Goal: Browse casually: Explore the website without a specific task or goal

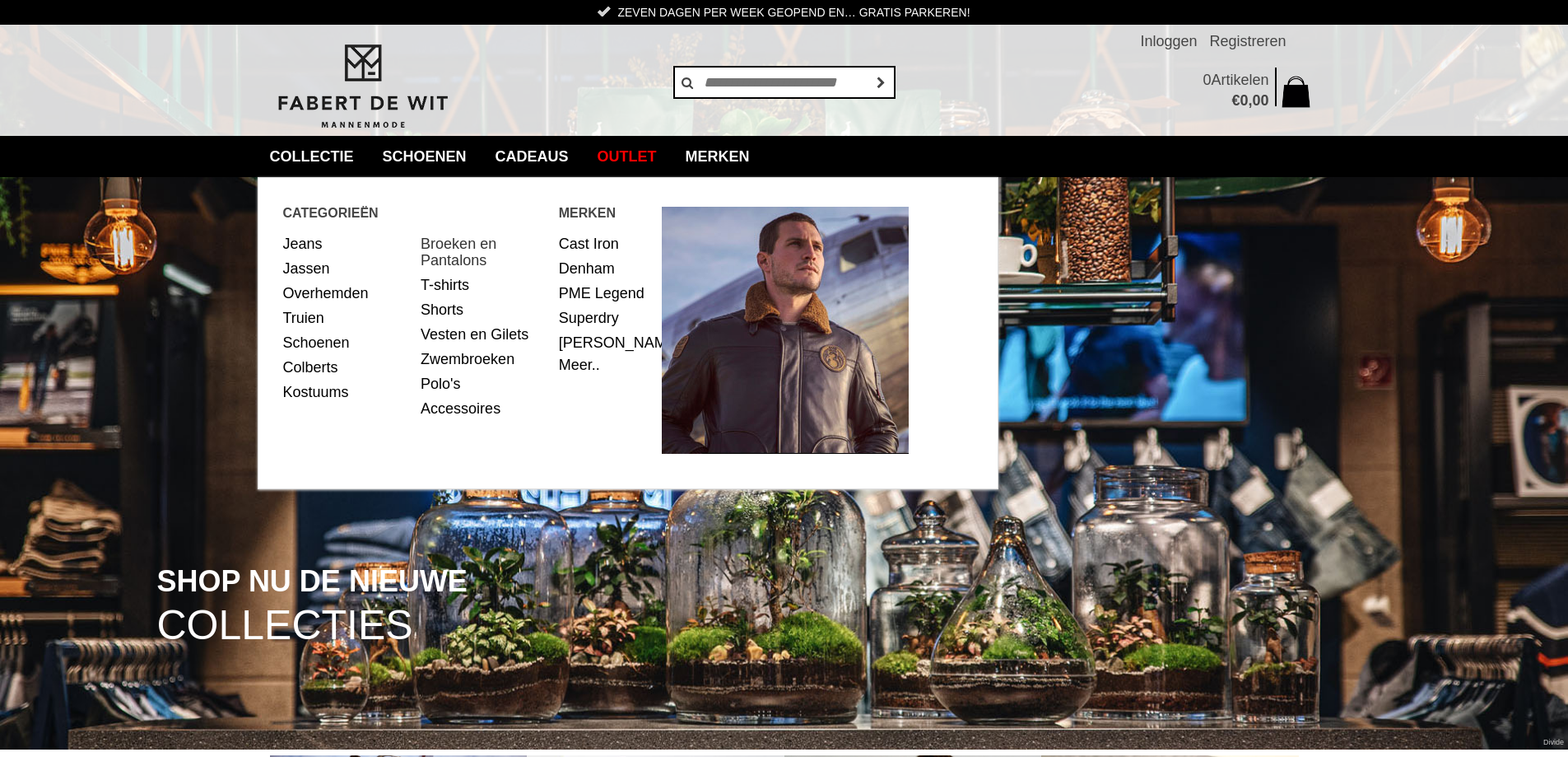
click at [448, 246] on link "Broeken en Pantalons" at bounding box center [484, 252] width 126 height 41
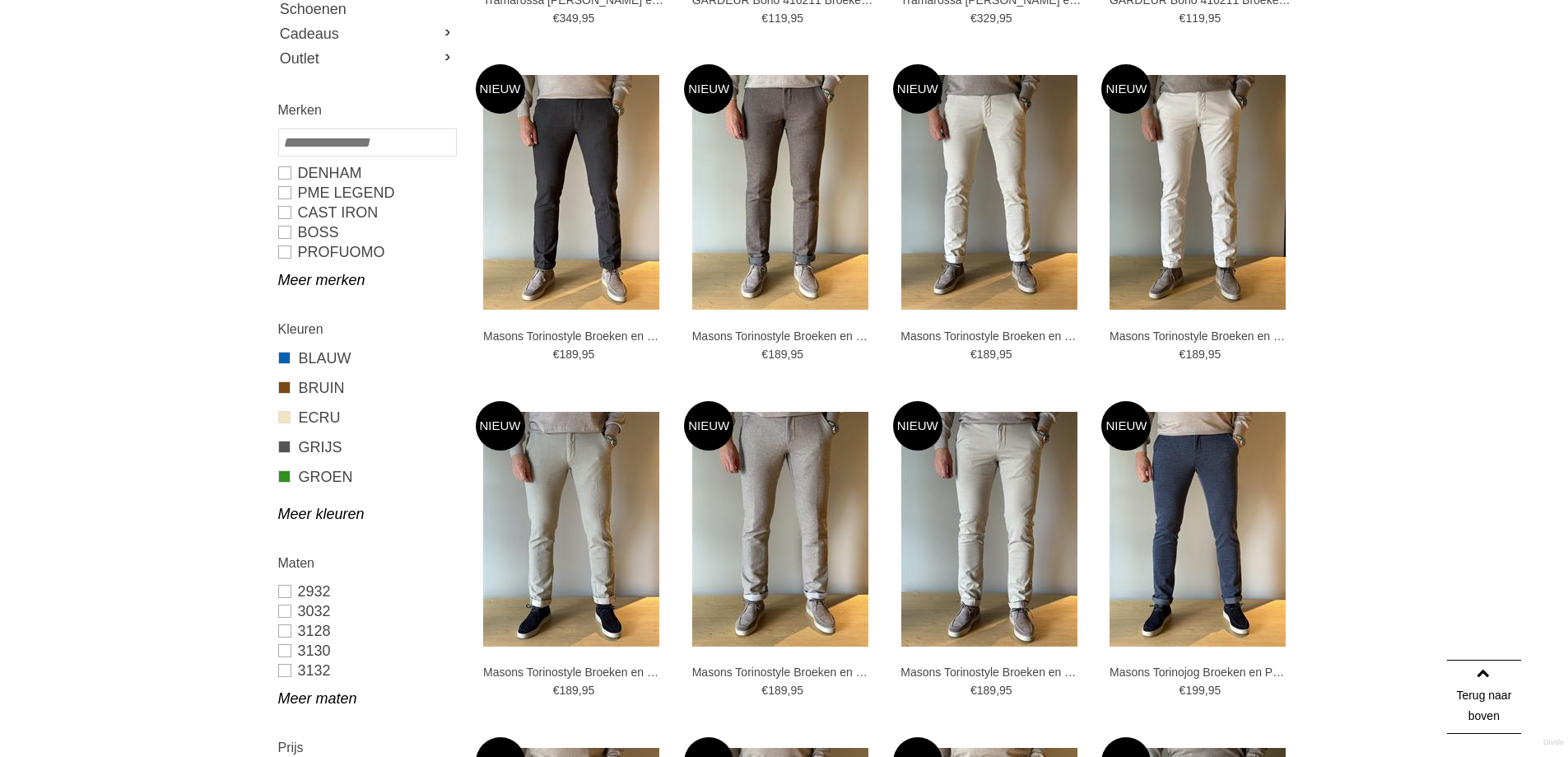
scroll to position [494, 0]
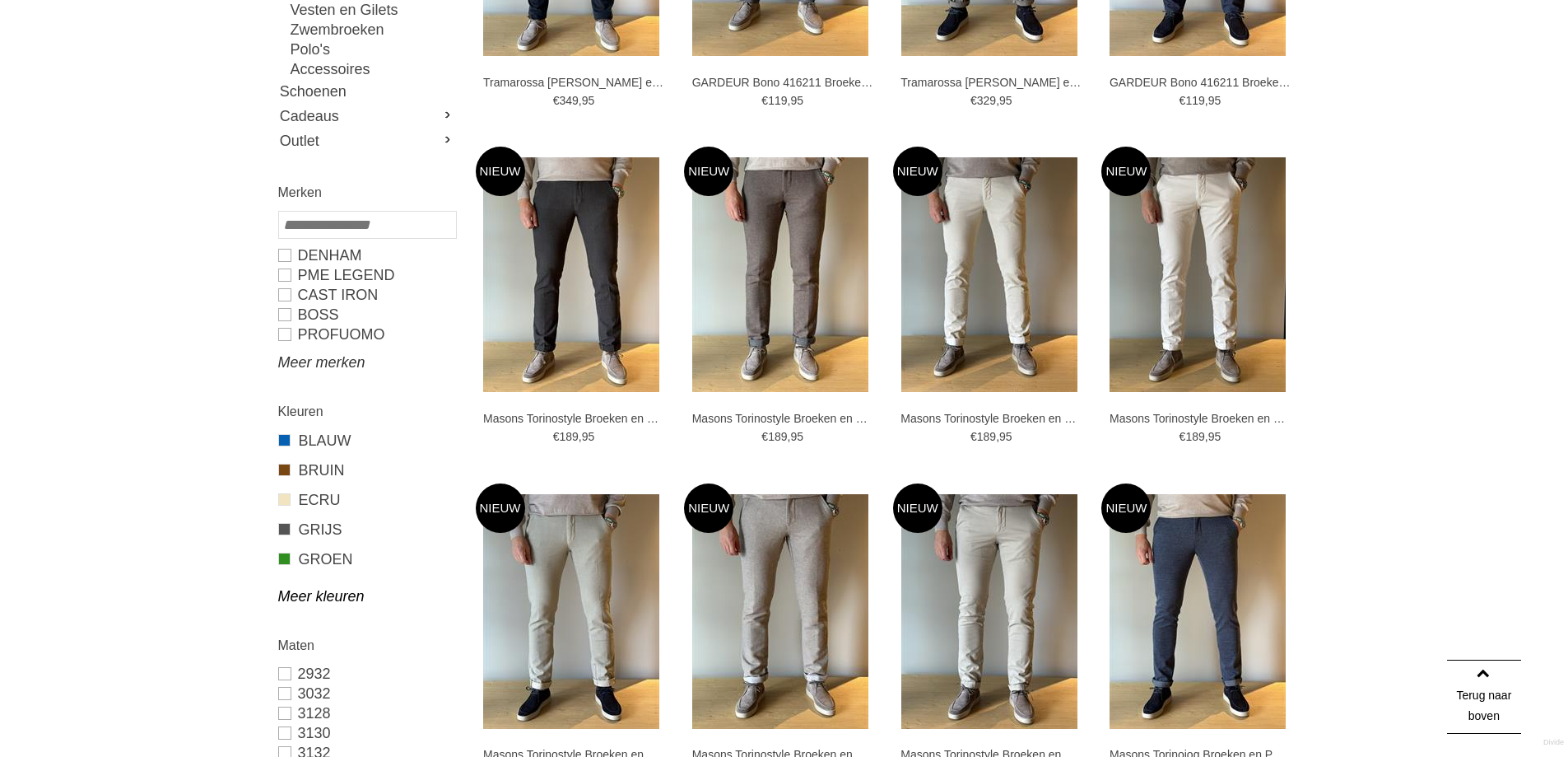
click at [304, 359] on link "Meer merken" at bounding box center [367, 362] width 177 height 20
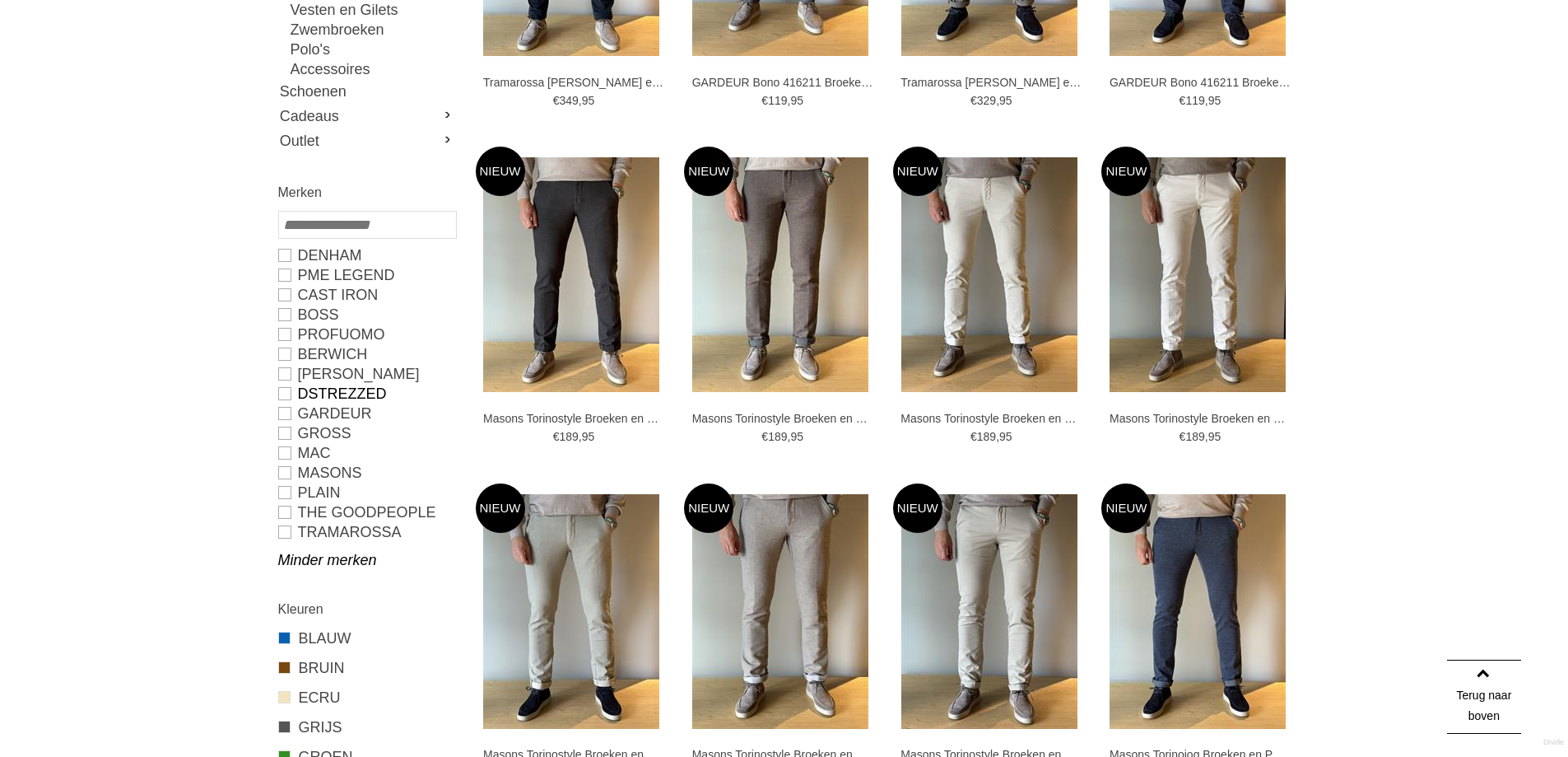
click at [283, 390] on link "Dstrezzed" at bounding box center [367, 393] width 177 height 20
type input "**"
type input "***"
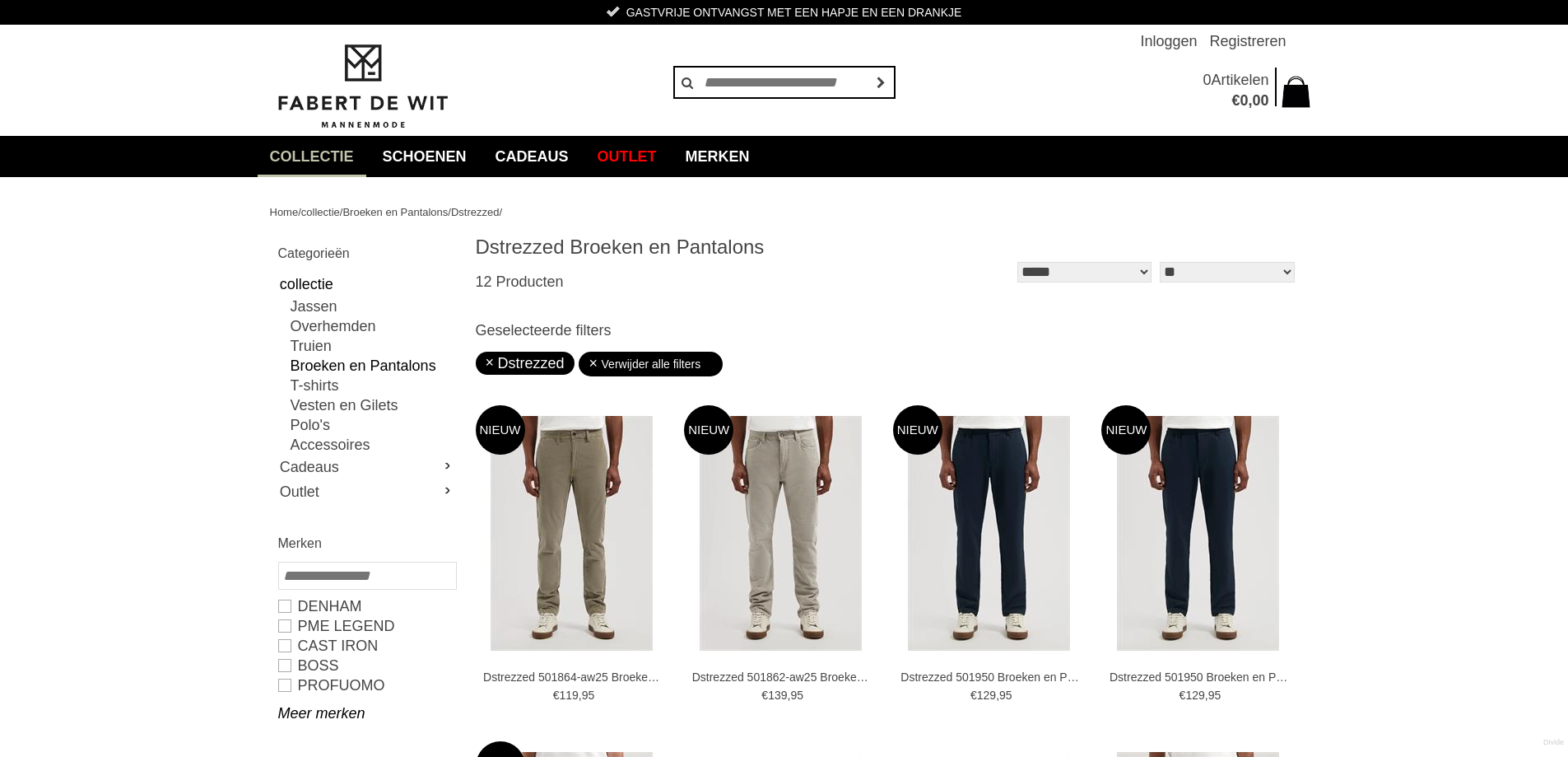
click at [1137, 272] on select "**********" at bounding box center [1084, 272] width 134 height 20
select select "*"
click at [1017, 262] on select "**********" at bounding box center [1084, 272] width 134 height 20
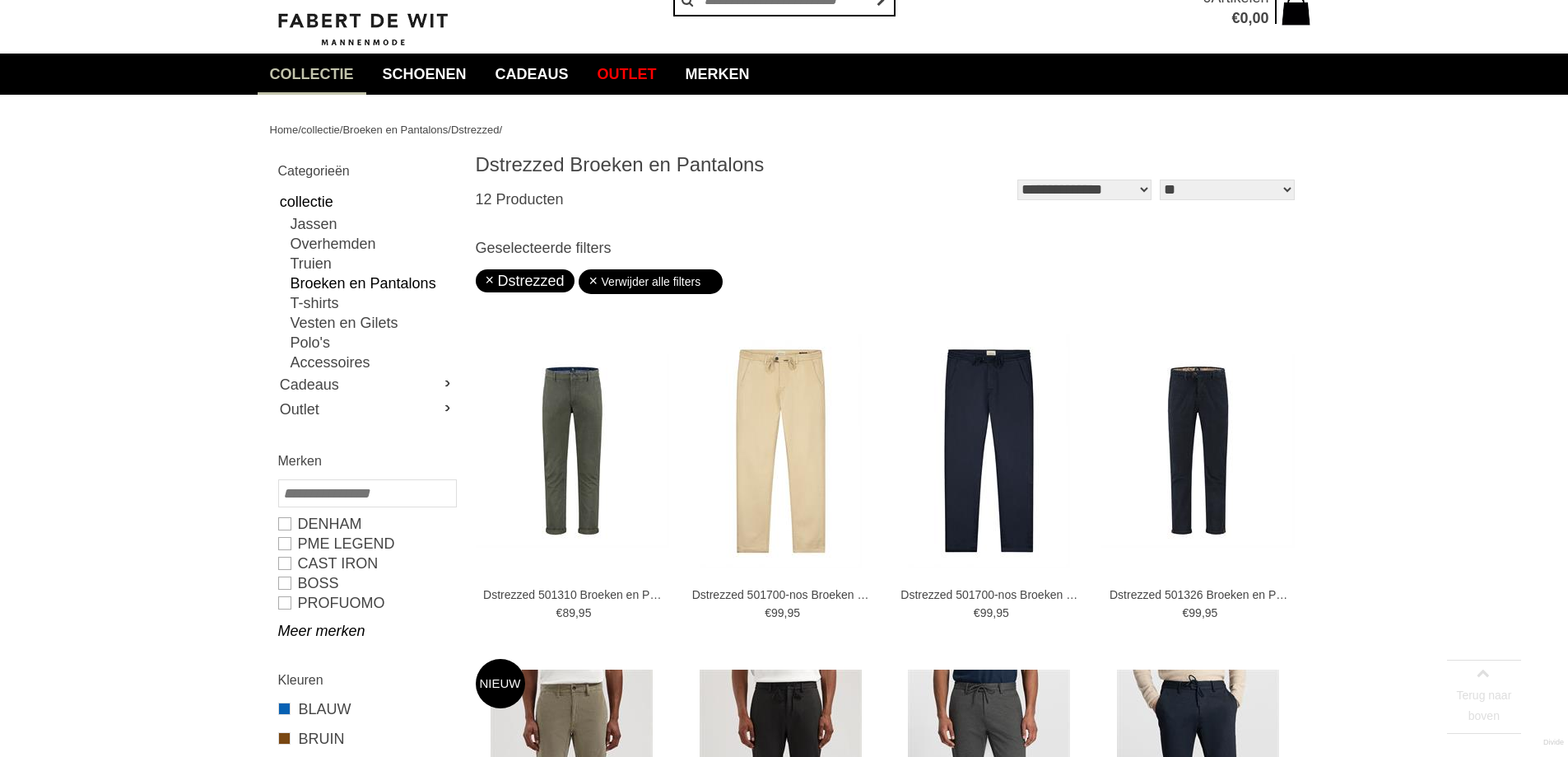
scroll to position [247, 0]
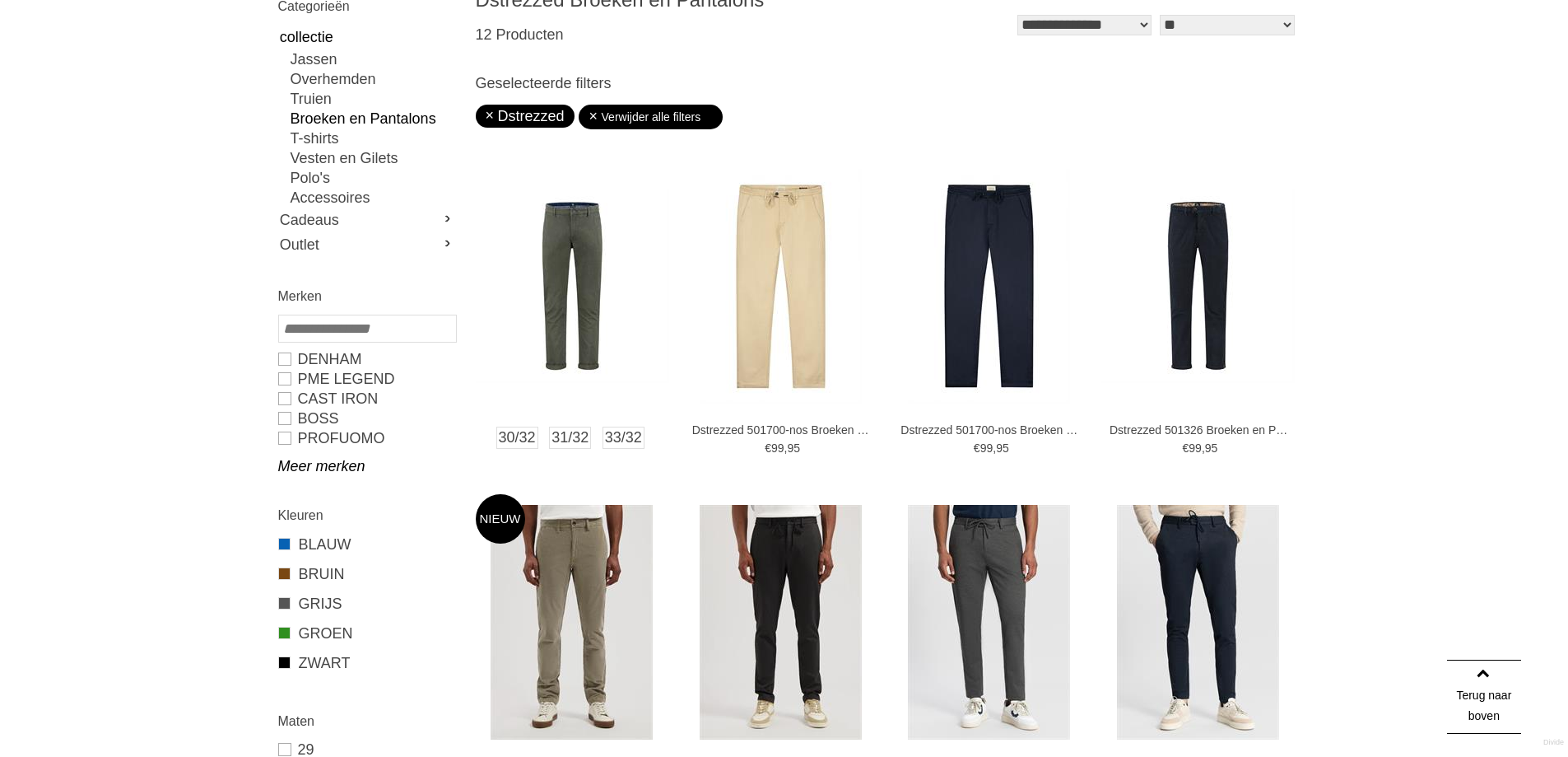
click at [582, 259] on img at bounding box center [573, 286] width 194 height 194
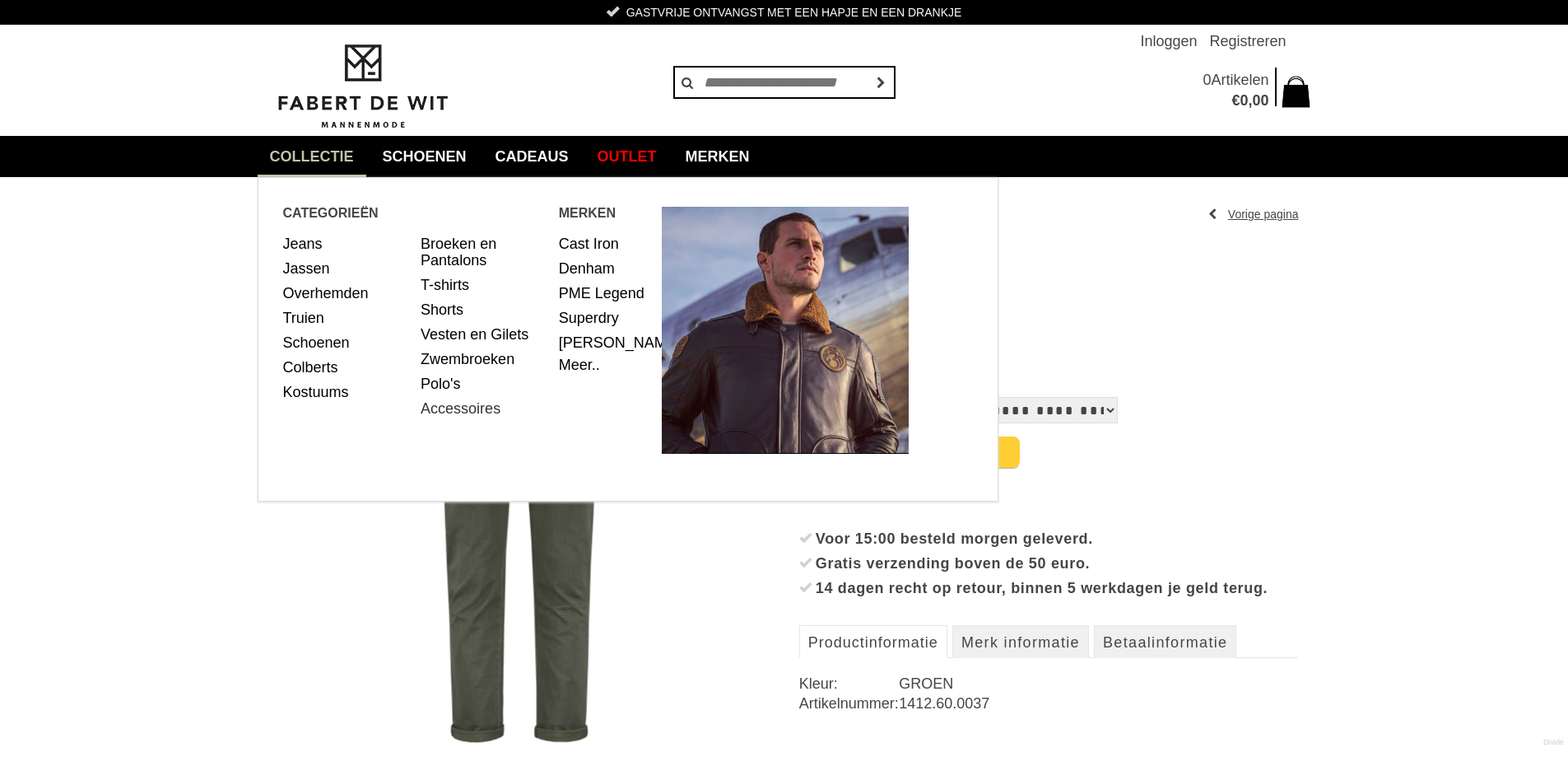
click at [469, 408] on link "Accessoires" at bounding box center [484, 409] width 126 height 25
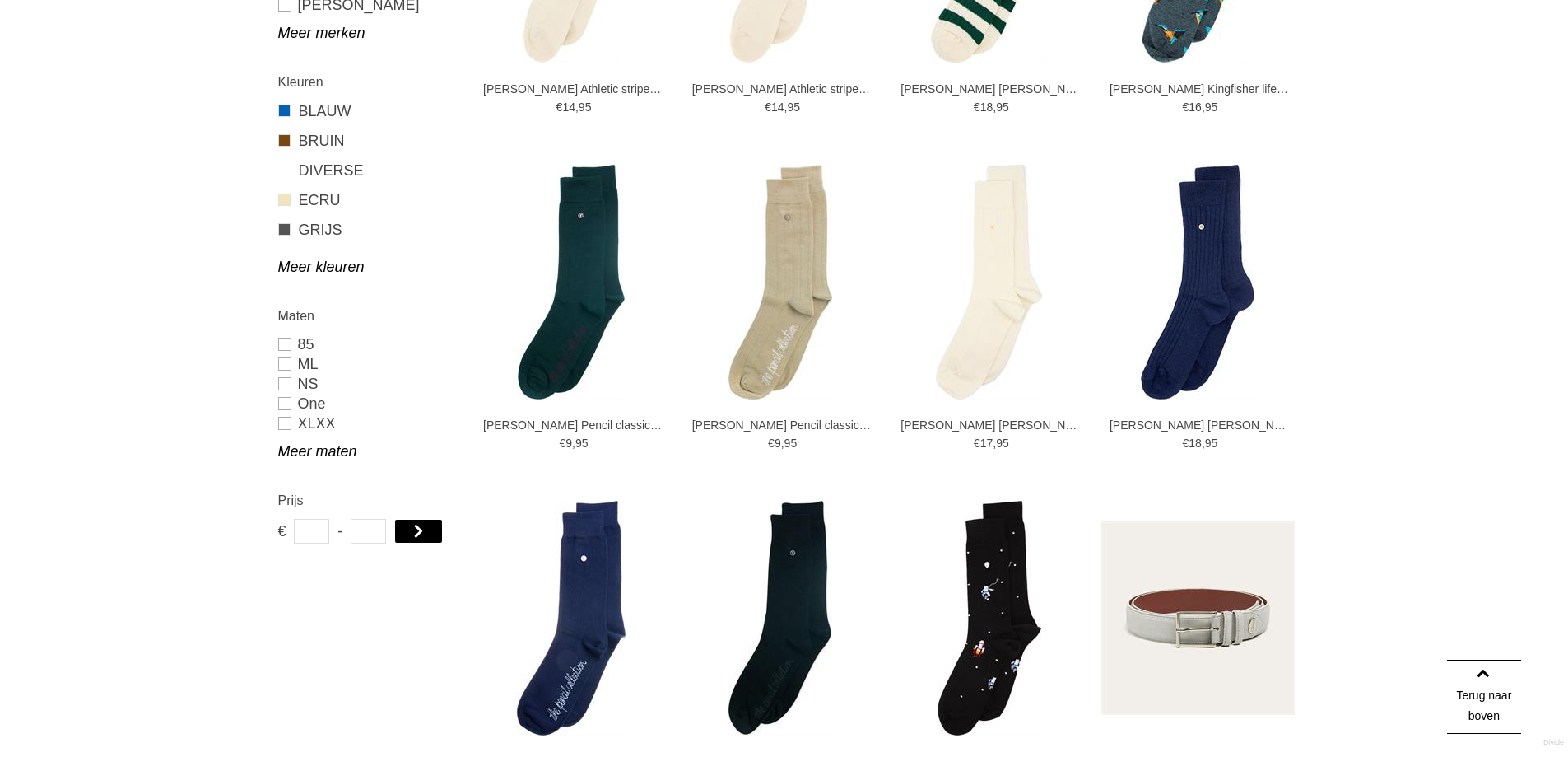
scroll to position [906, 0]
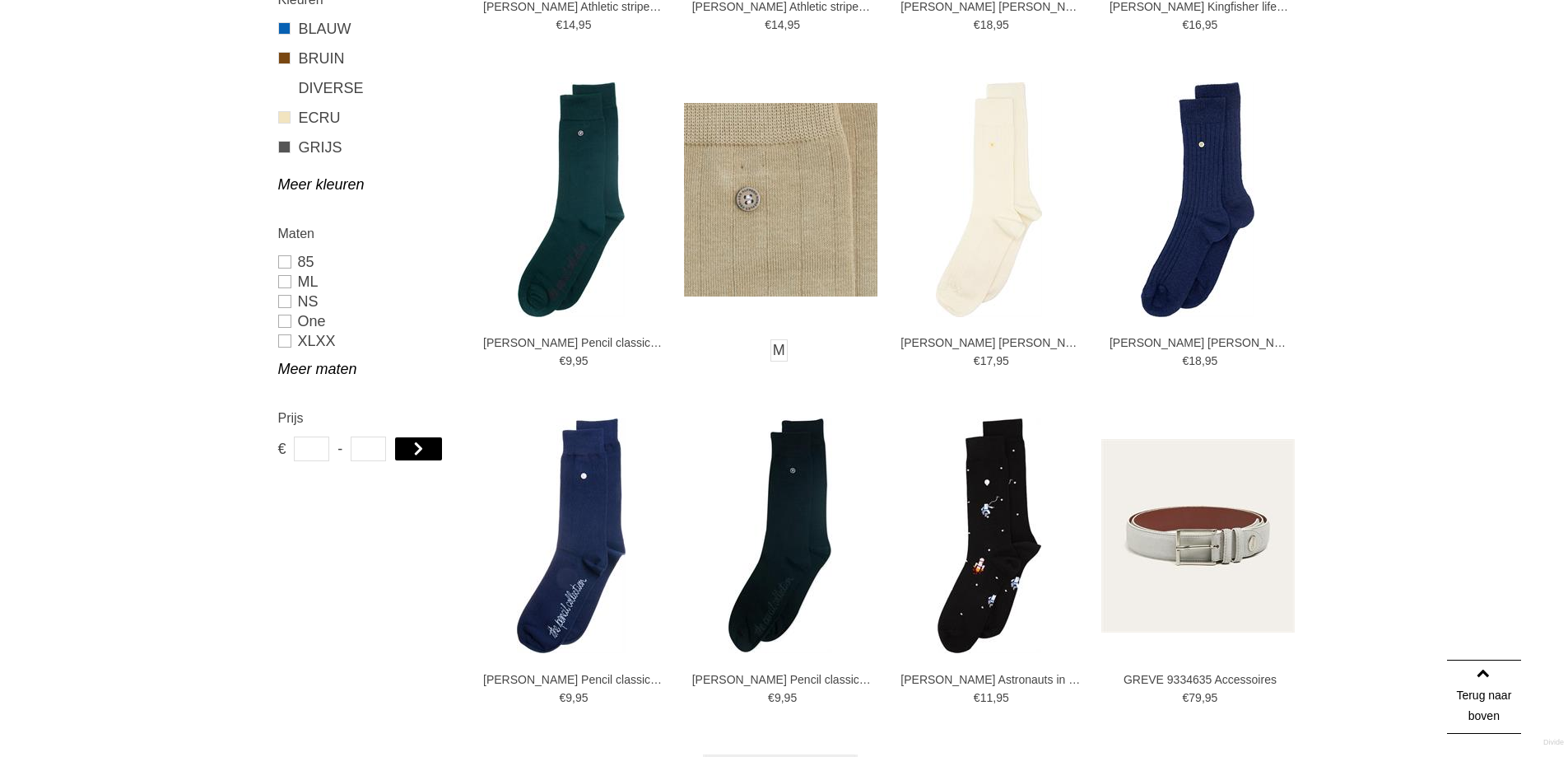
click at [781, 275] on img at bounding box center [780, 199] width 194 height 194
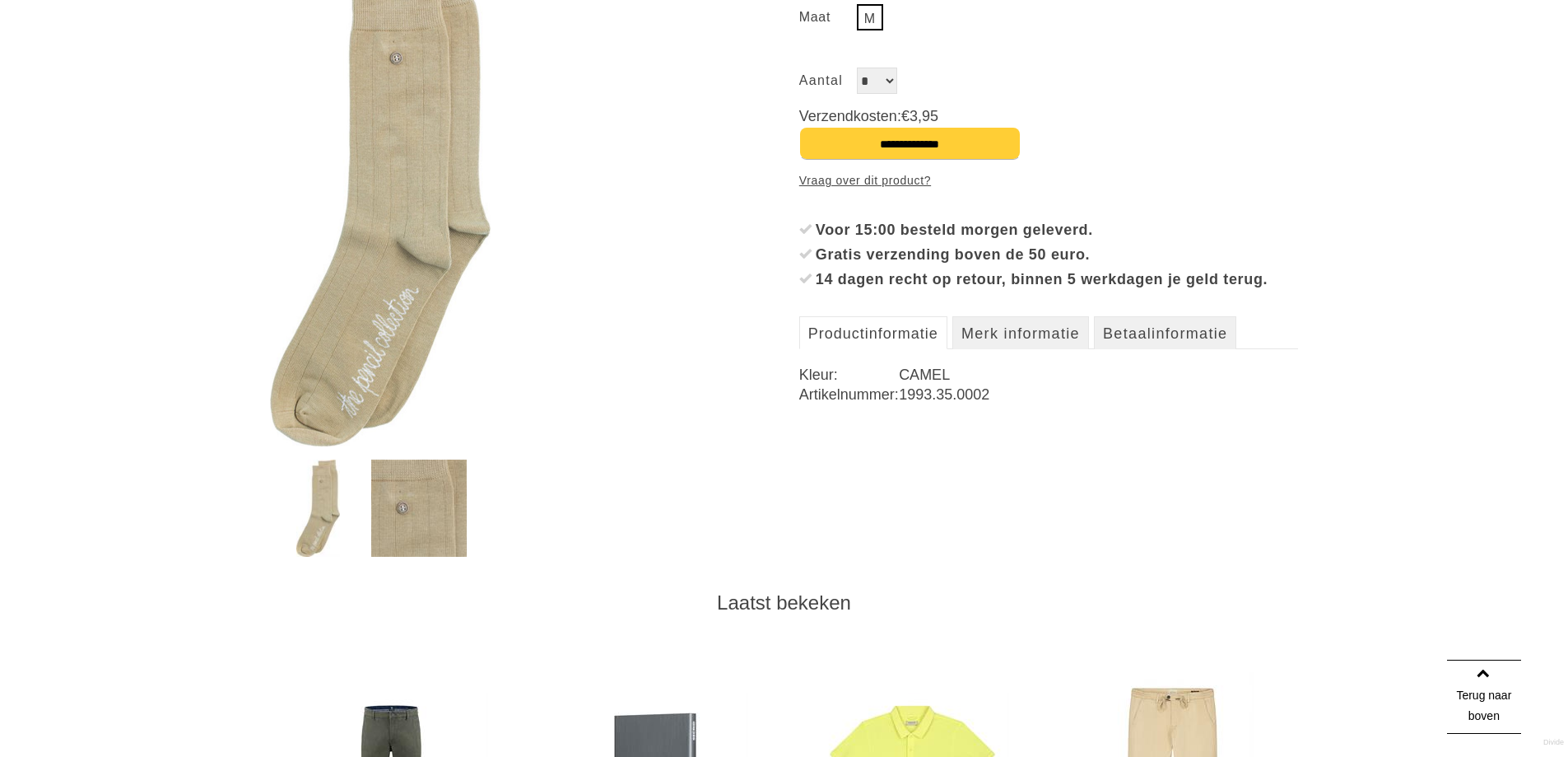
scroll to position [576, 0]
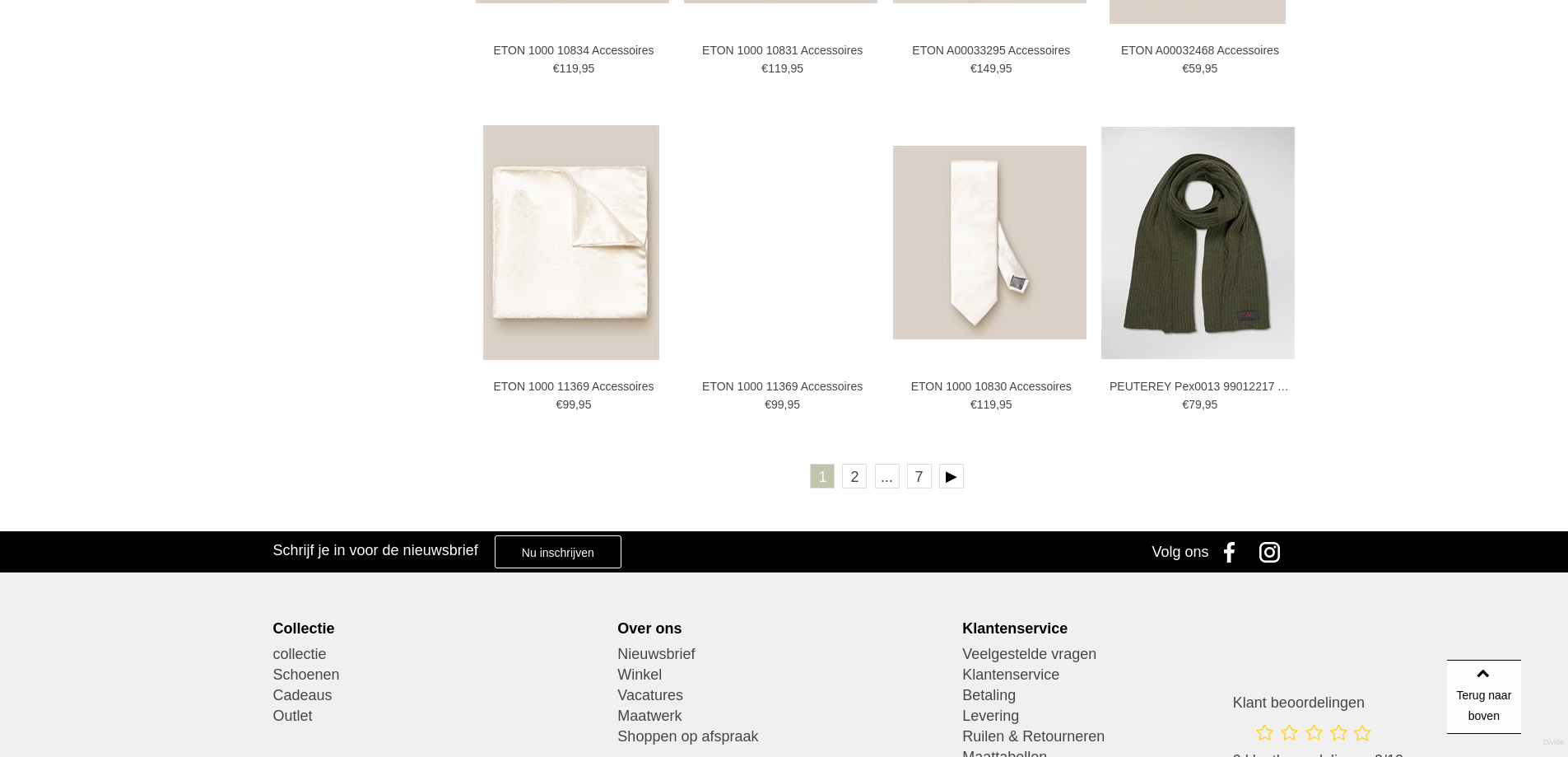
scroll to position [3044, 0]
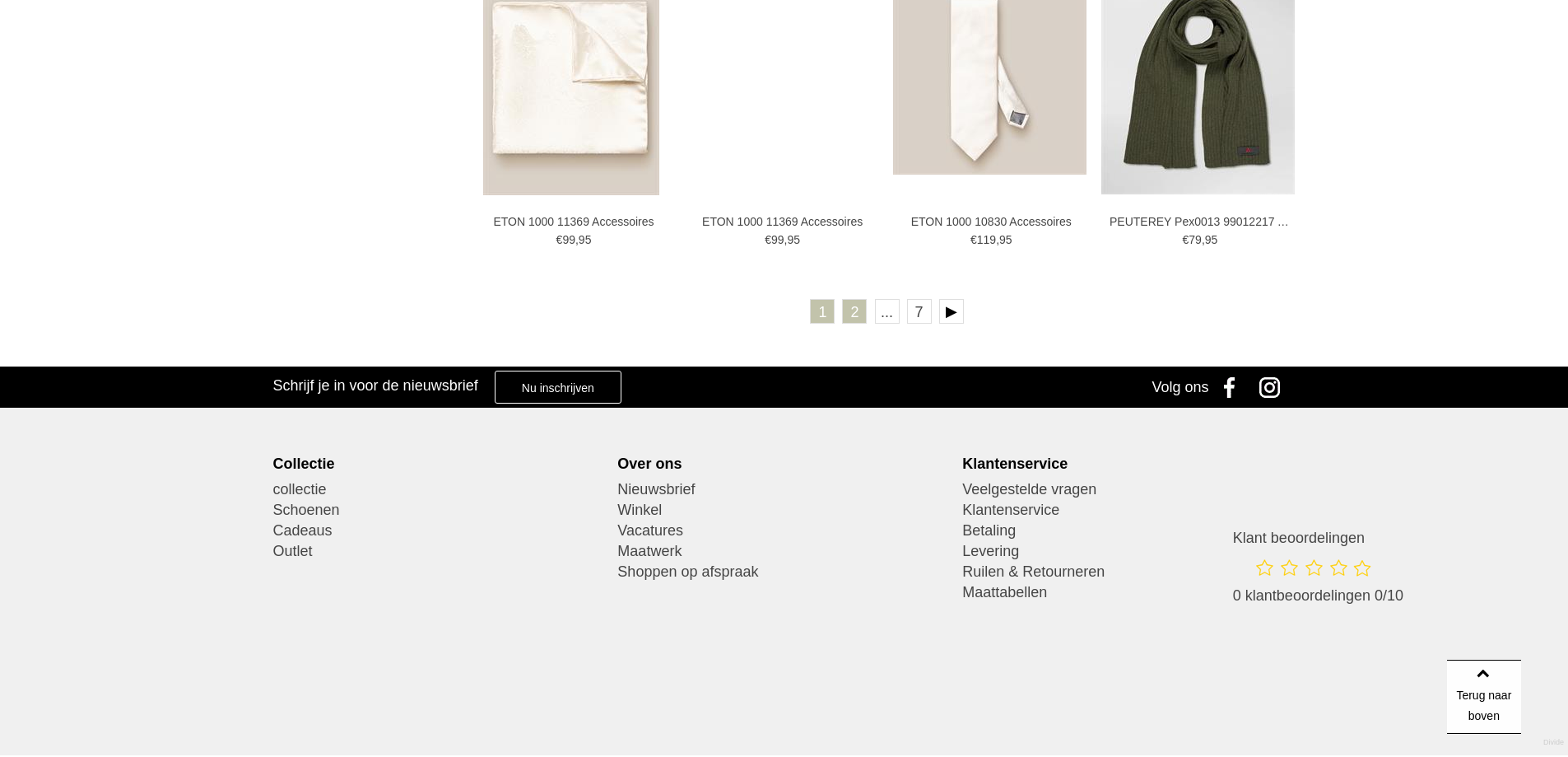
click at [855, 307] on link "2" at bounding box center [854, 311] width 25 height 25
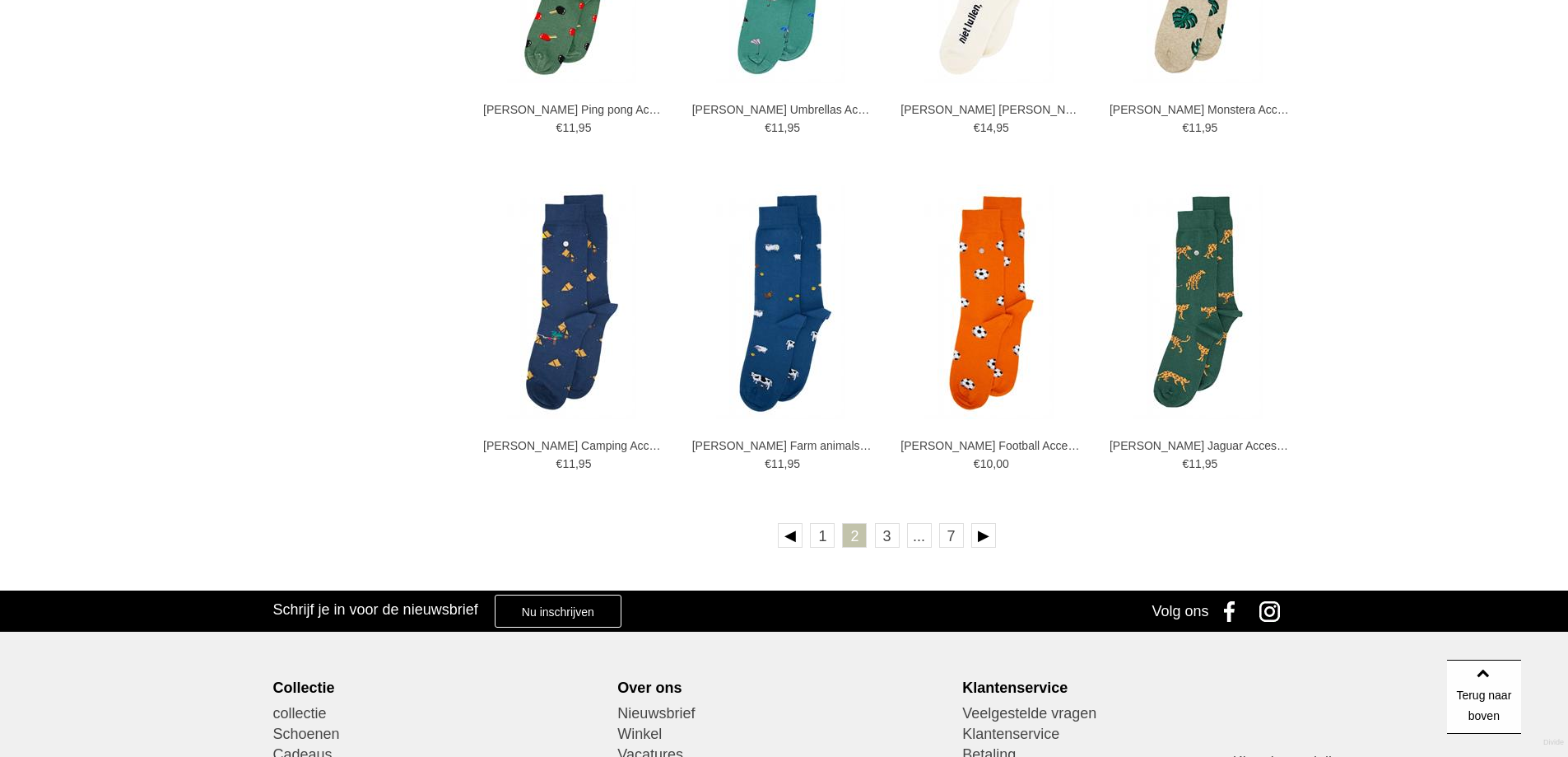
scroll to position [3046, 0]
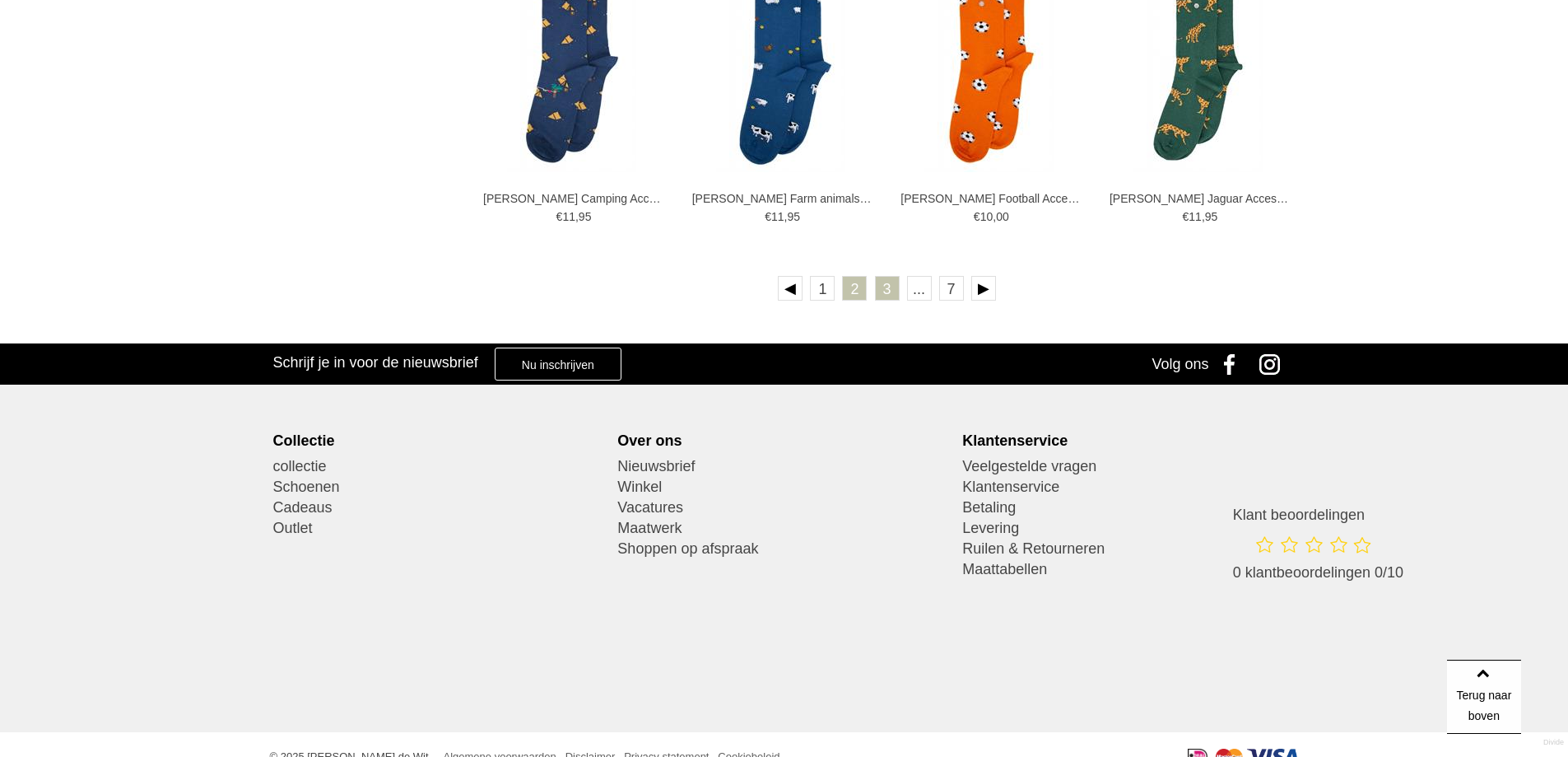
click at [893, 286] on link "3" at bounding box center [887, 288] width 25 height 25
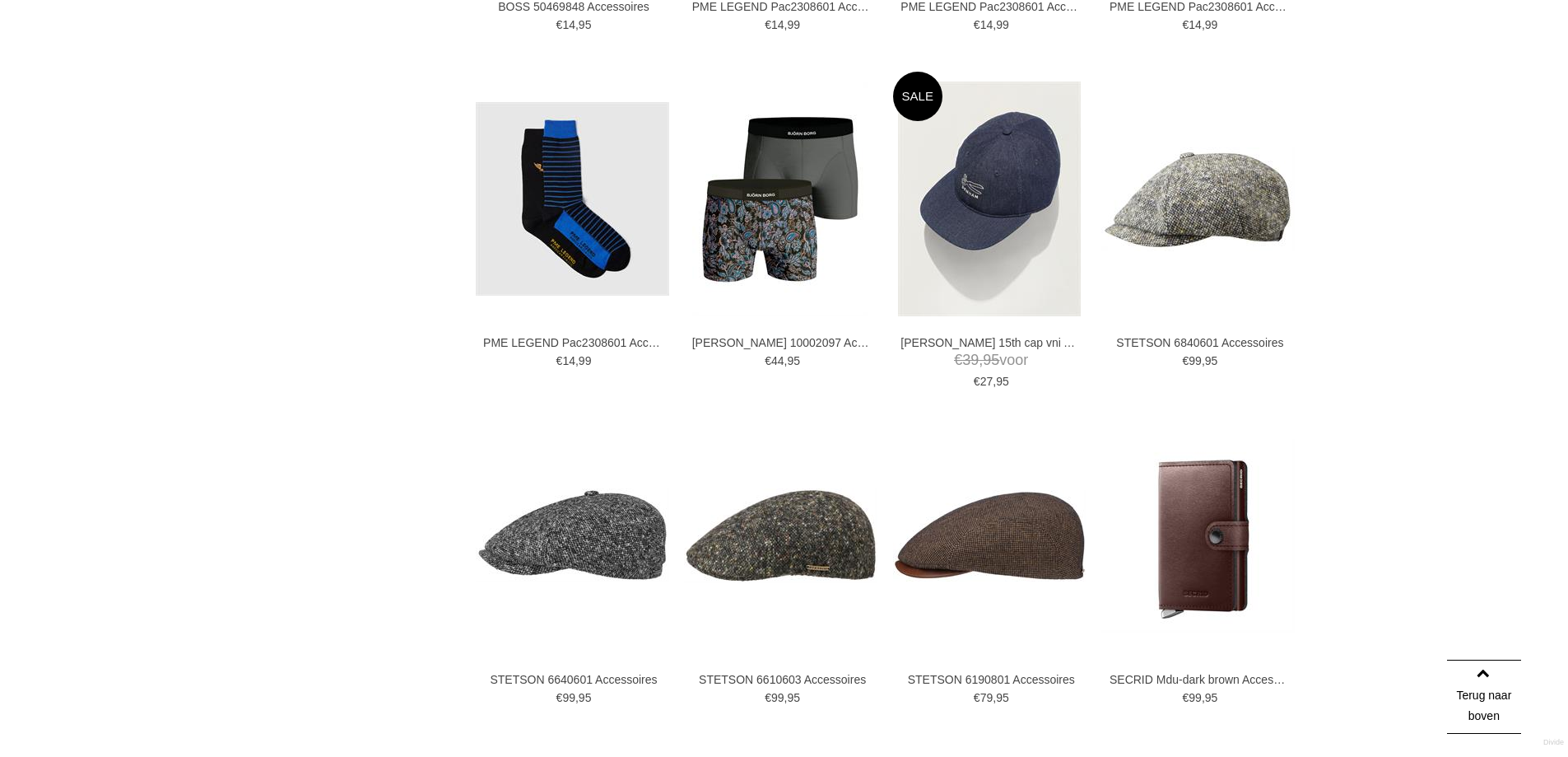
scroll to position [1976, 0]
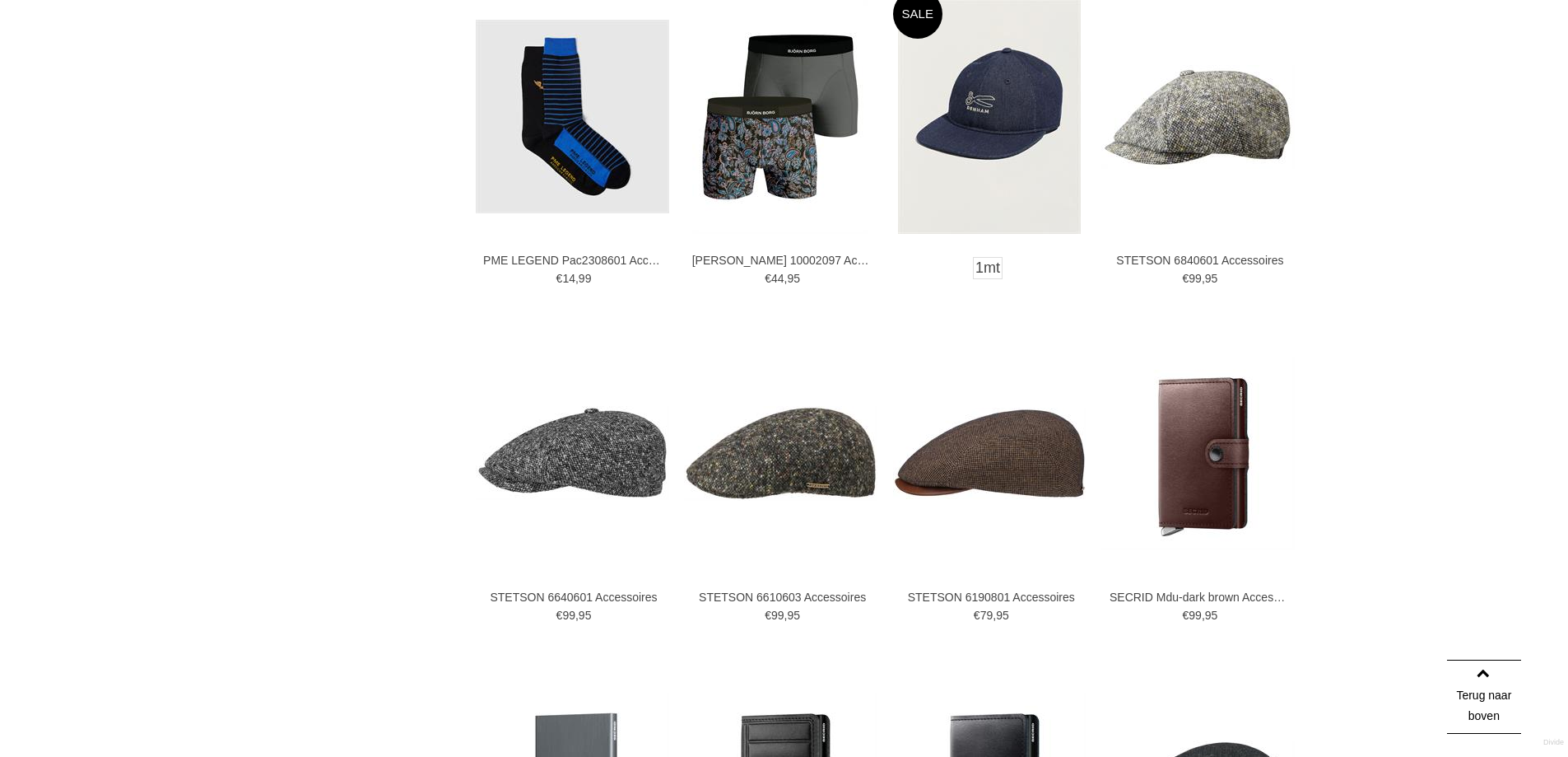
click at [999, 117] on img at bounding box center [989, 117] width 182 height 235
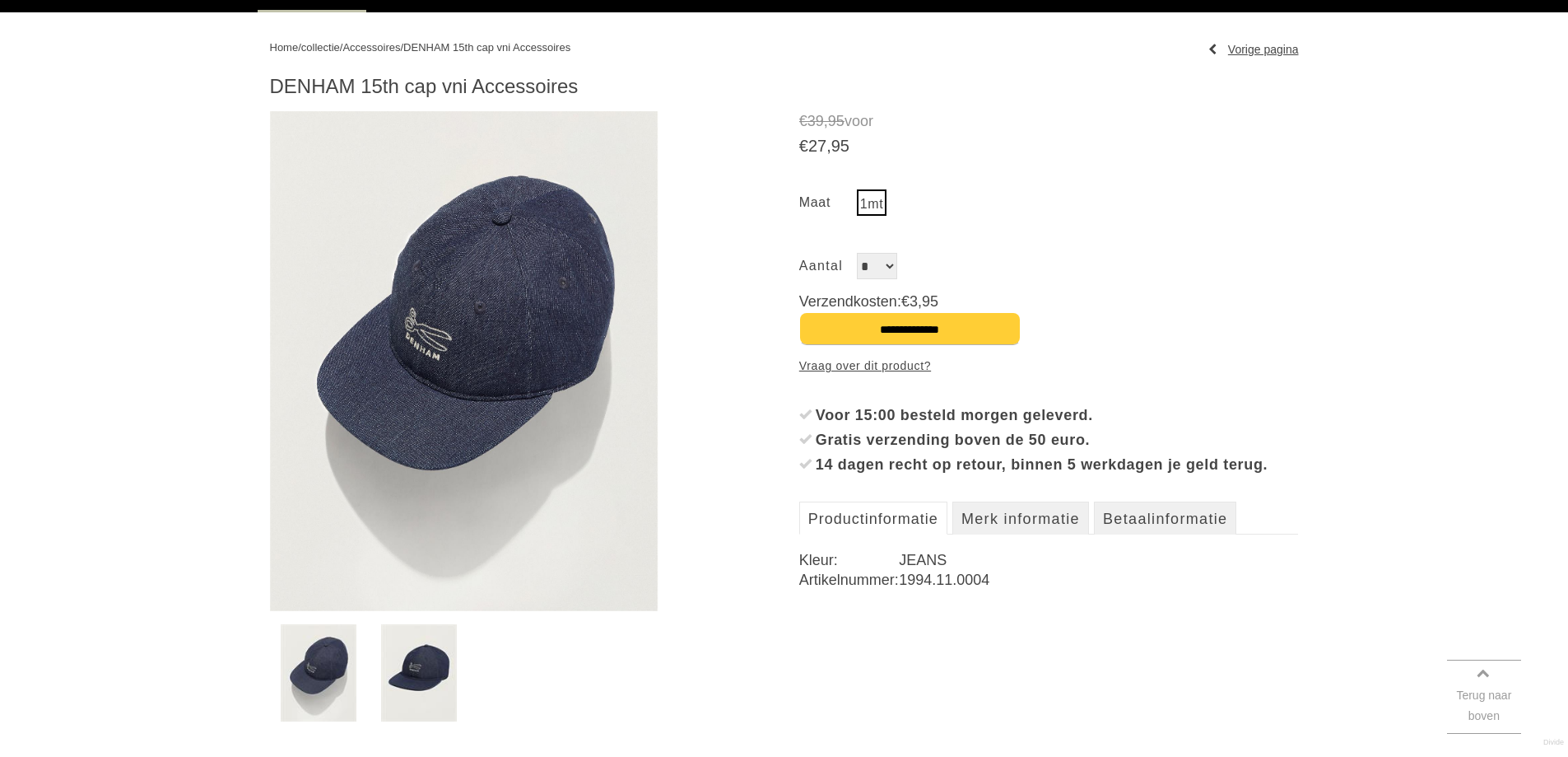
scroll to position [247, 0]
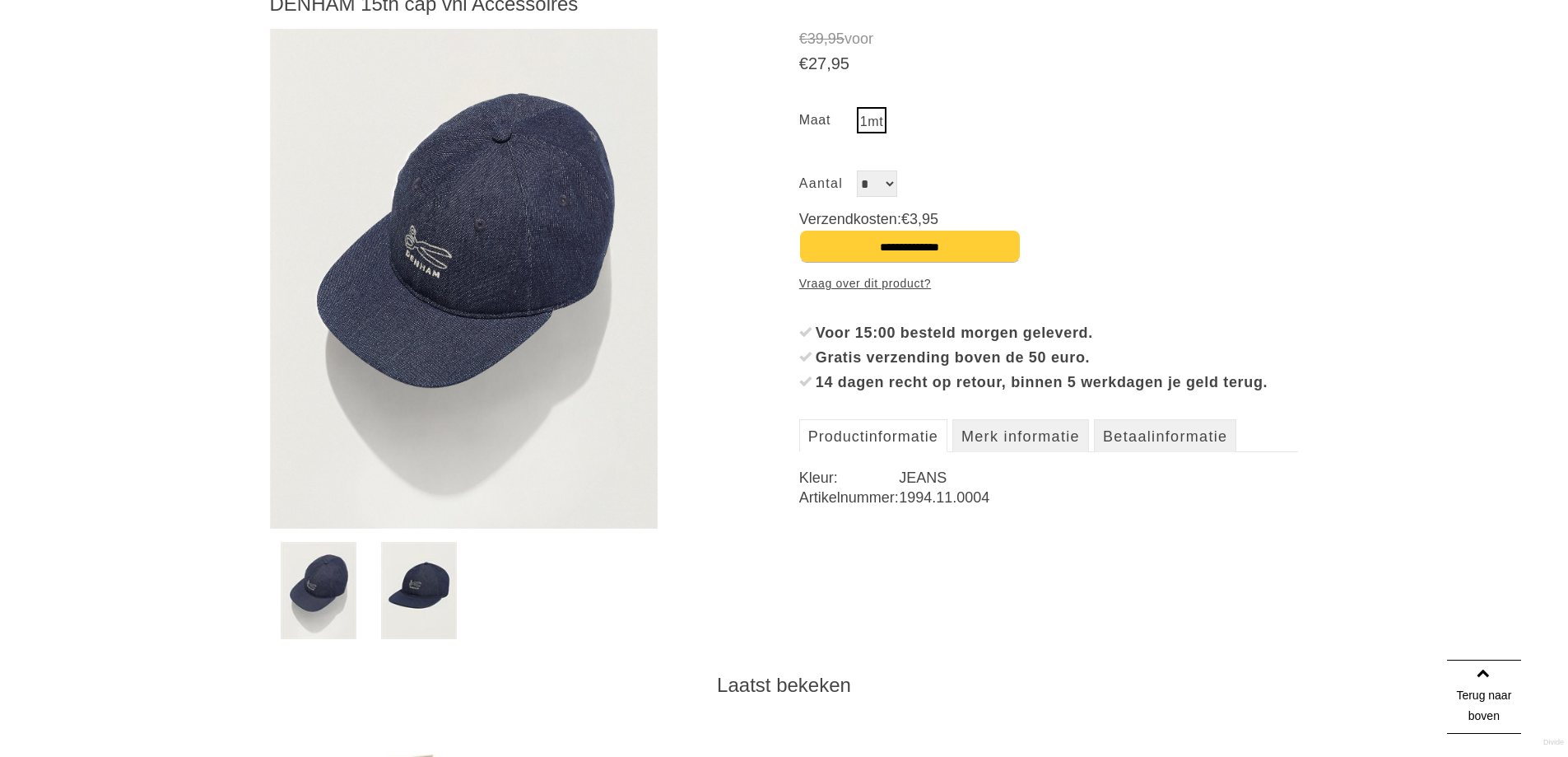
click at [403, 599] on img at bounding box center [419, 590] width 75 height 97
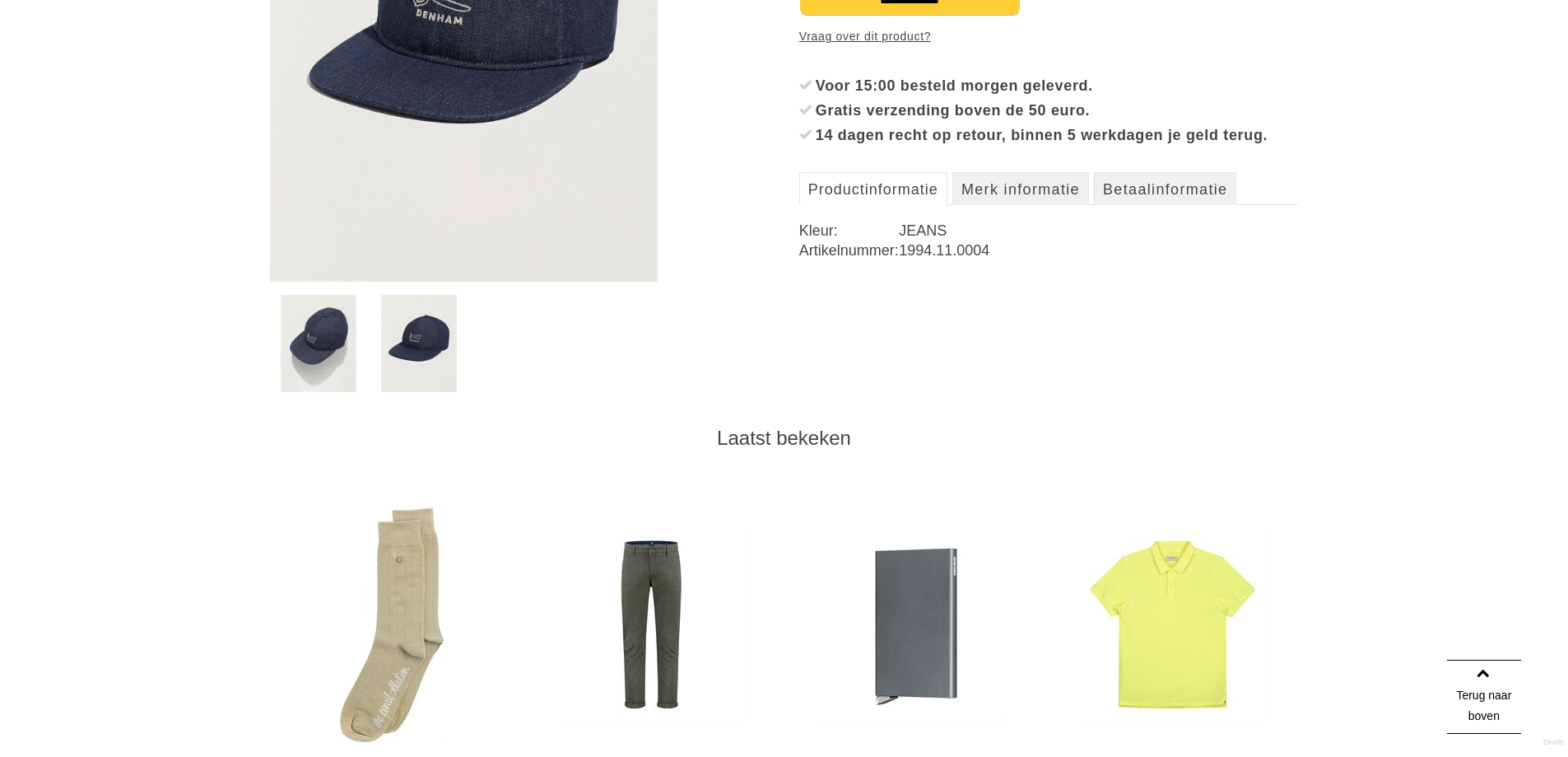
scroll to position [576, 0]
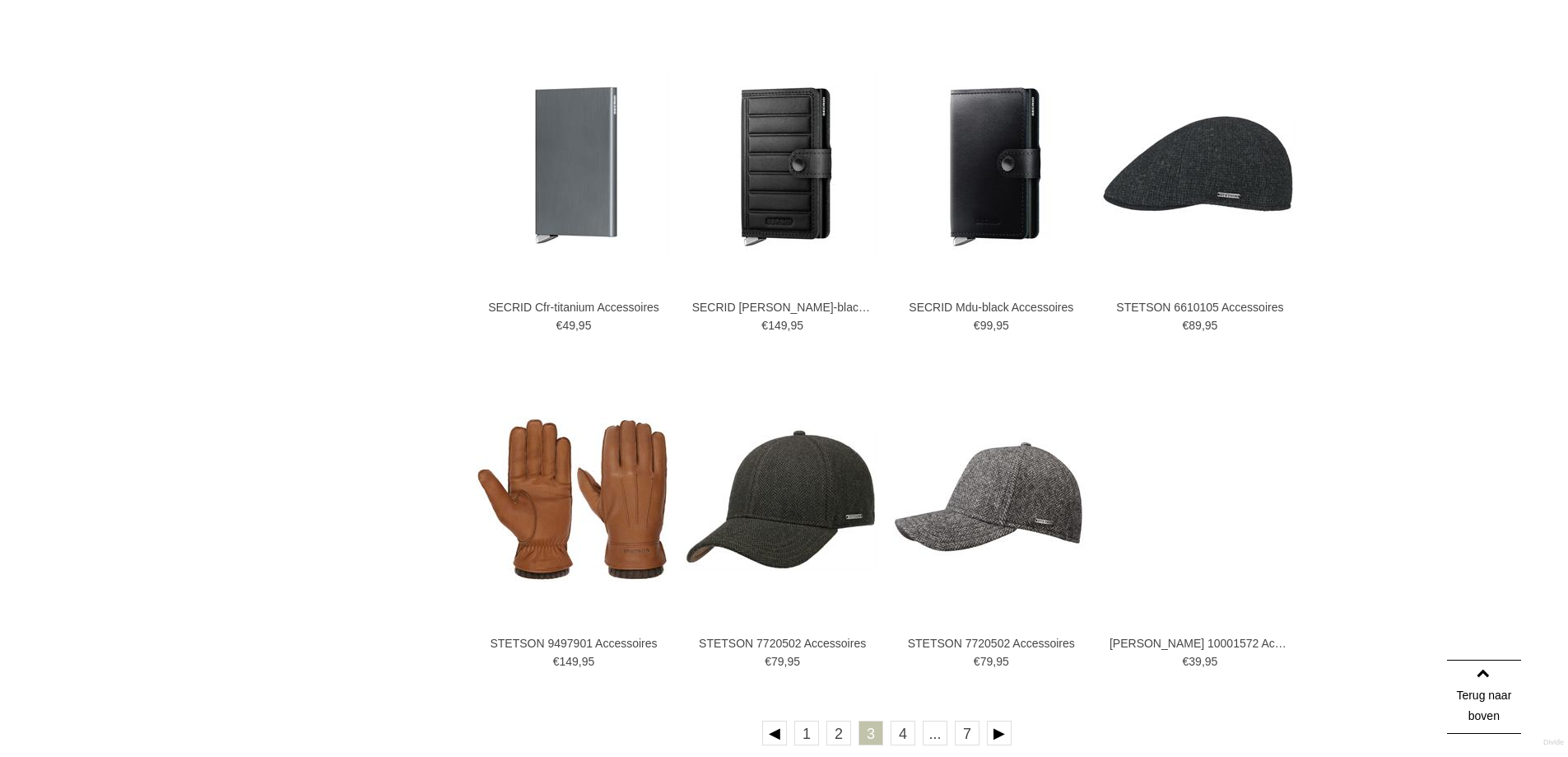
scroll to position [2684, 0]
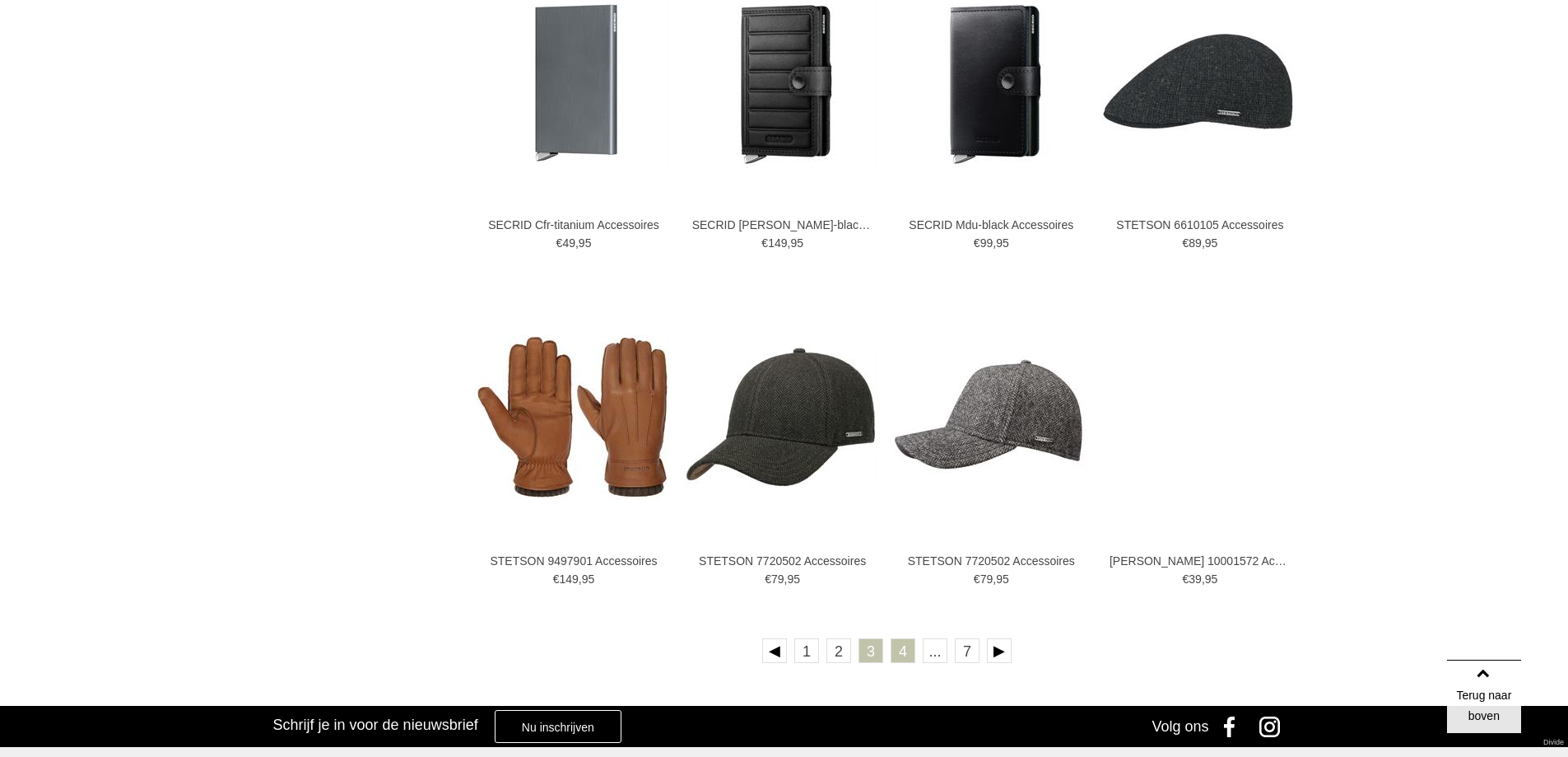
click at [907, 647] on link "4" at bounding box center [903, 650] width 25 height 25
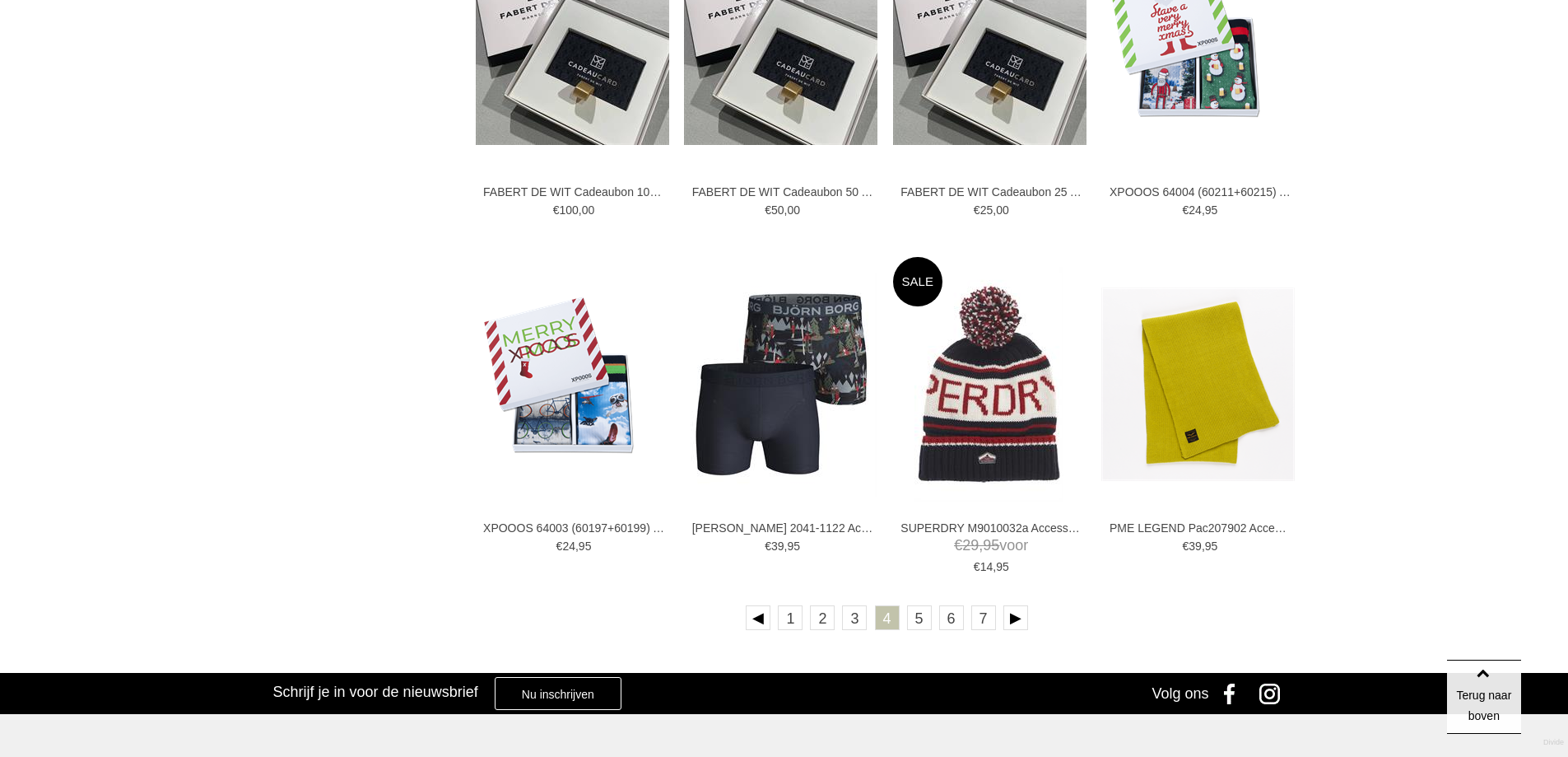
scroll to position [2800, 0]
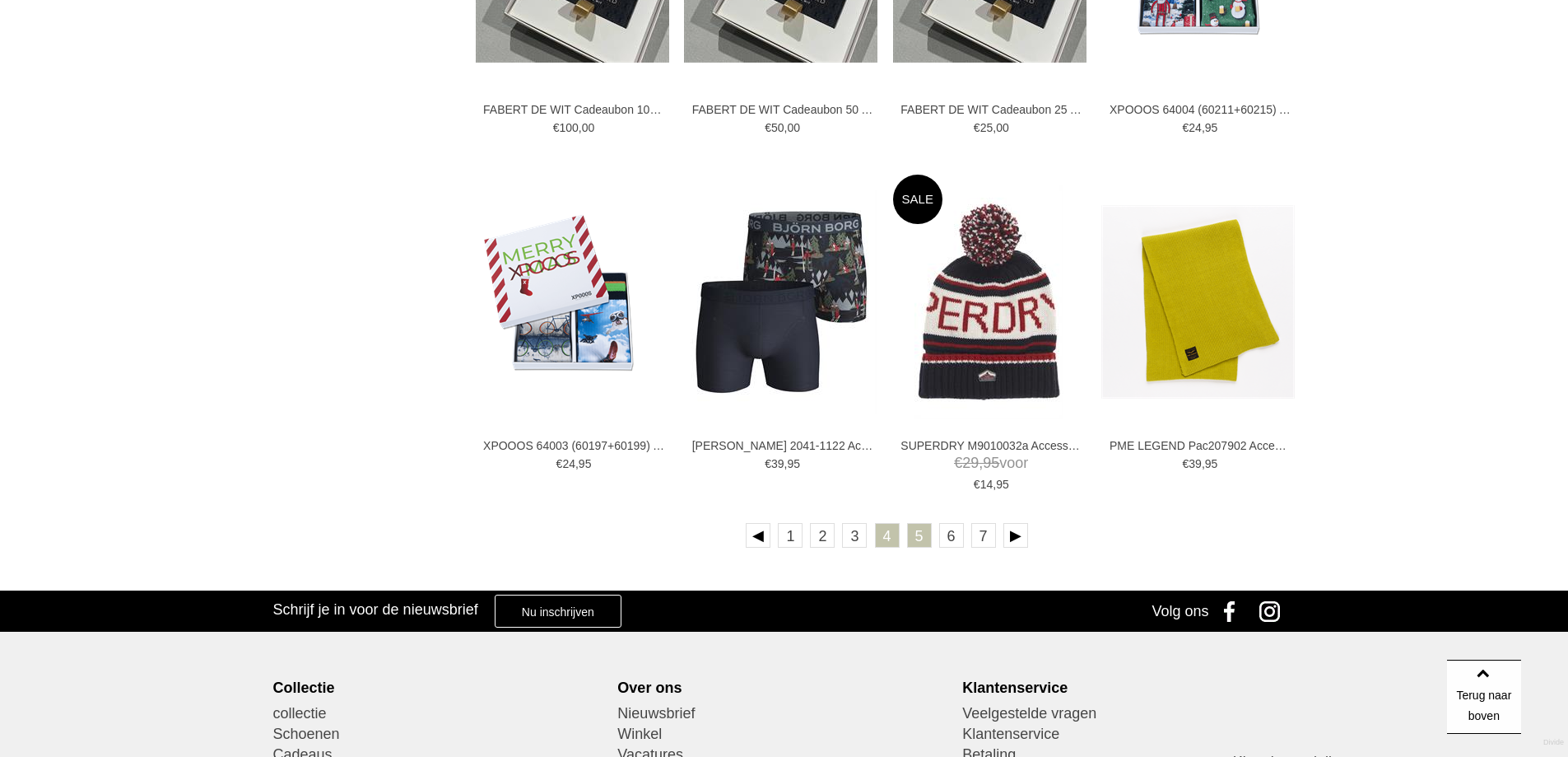
click at [919, 538] on link "5" at bounding box center [919, 535] width 25 height 25
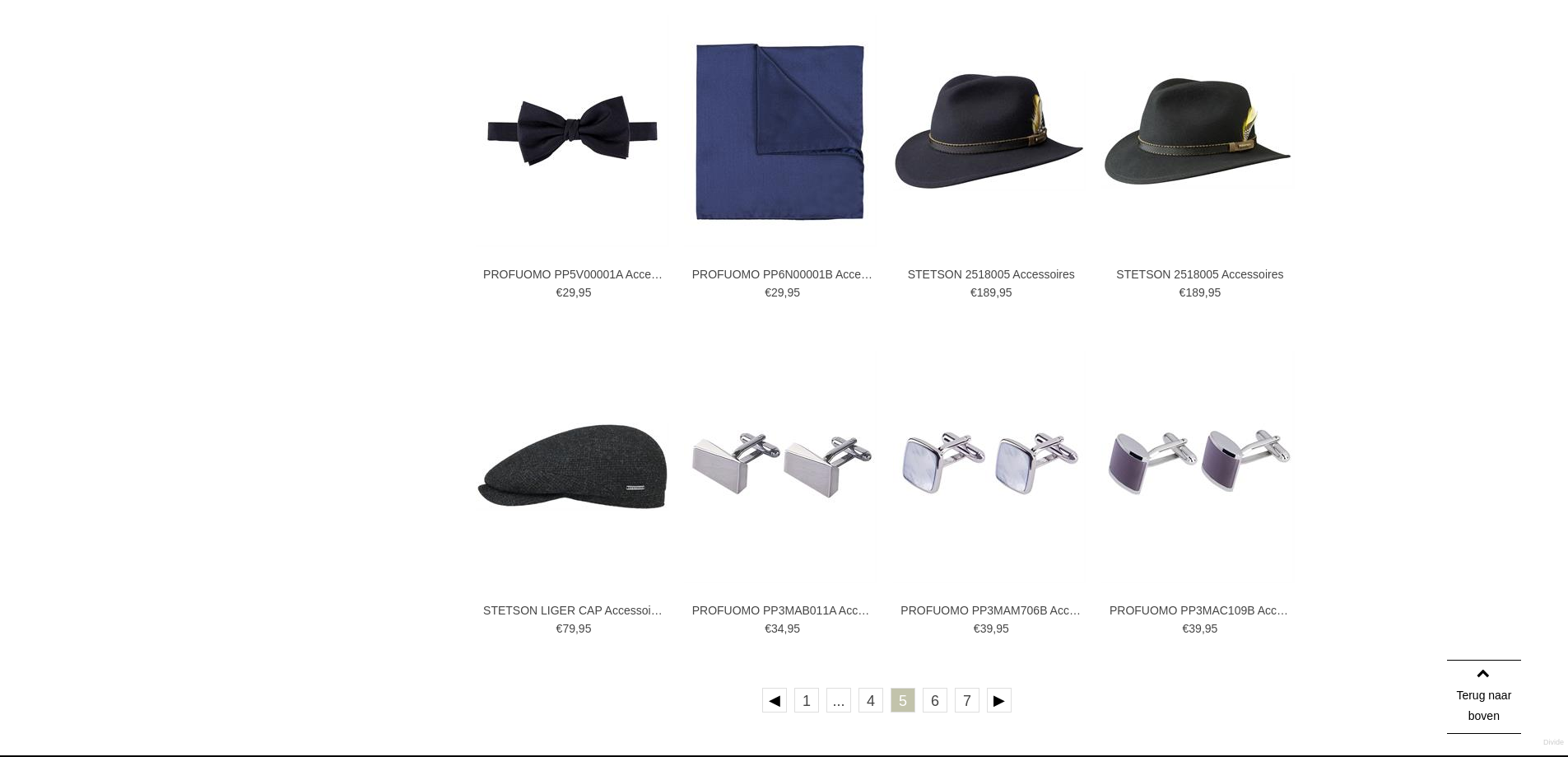
scroll to position [2717, 0]
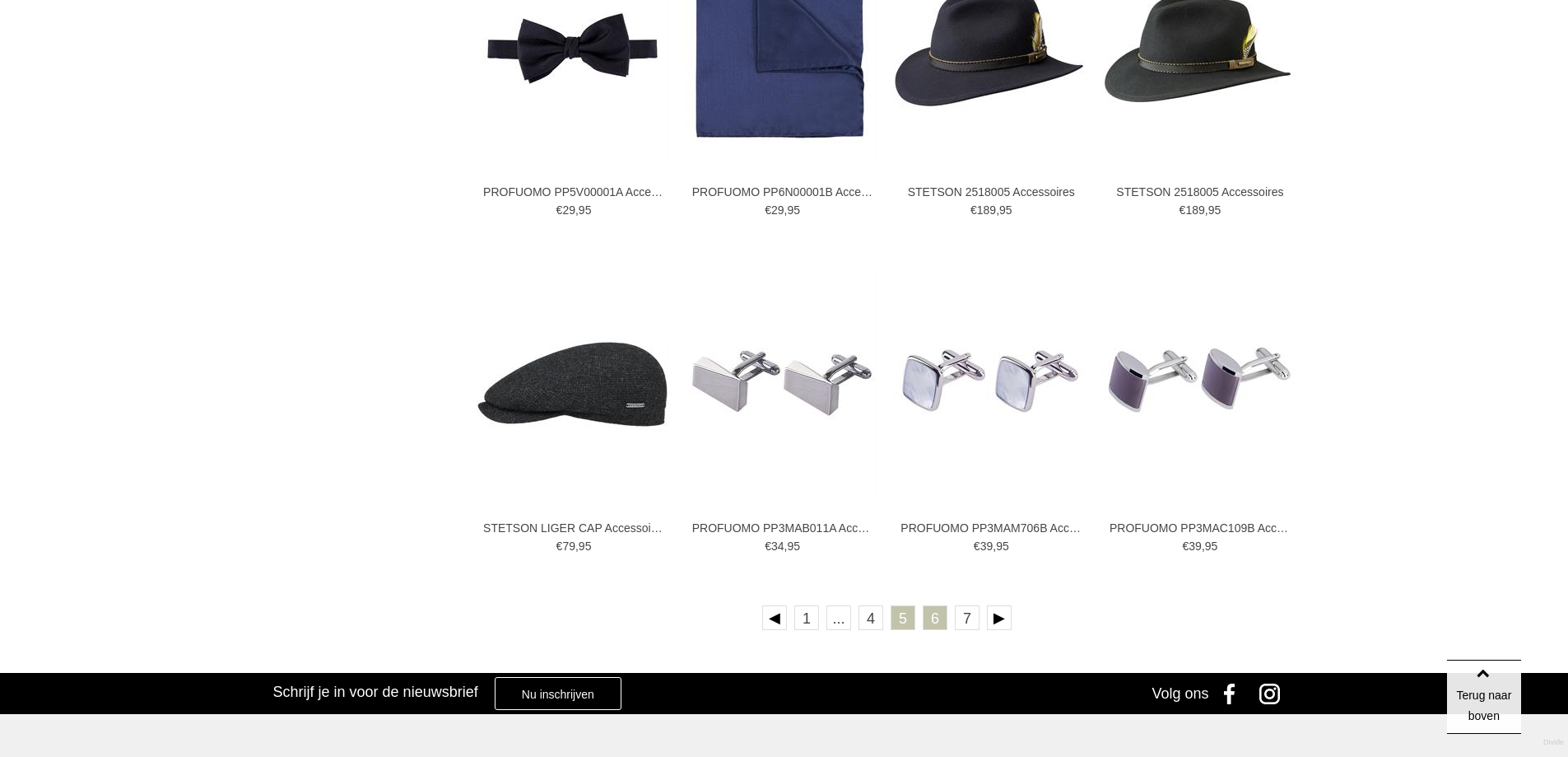
click at [934, 615] on link "6" at bounding box center [935, 618] width 25 height 25
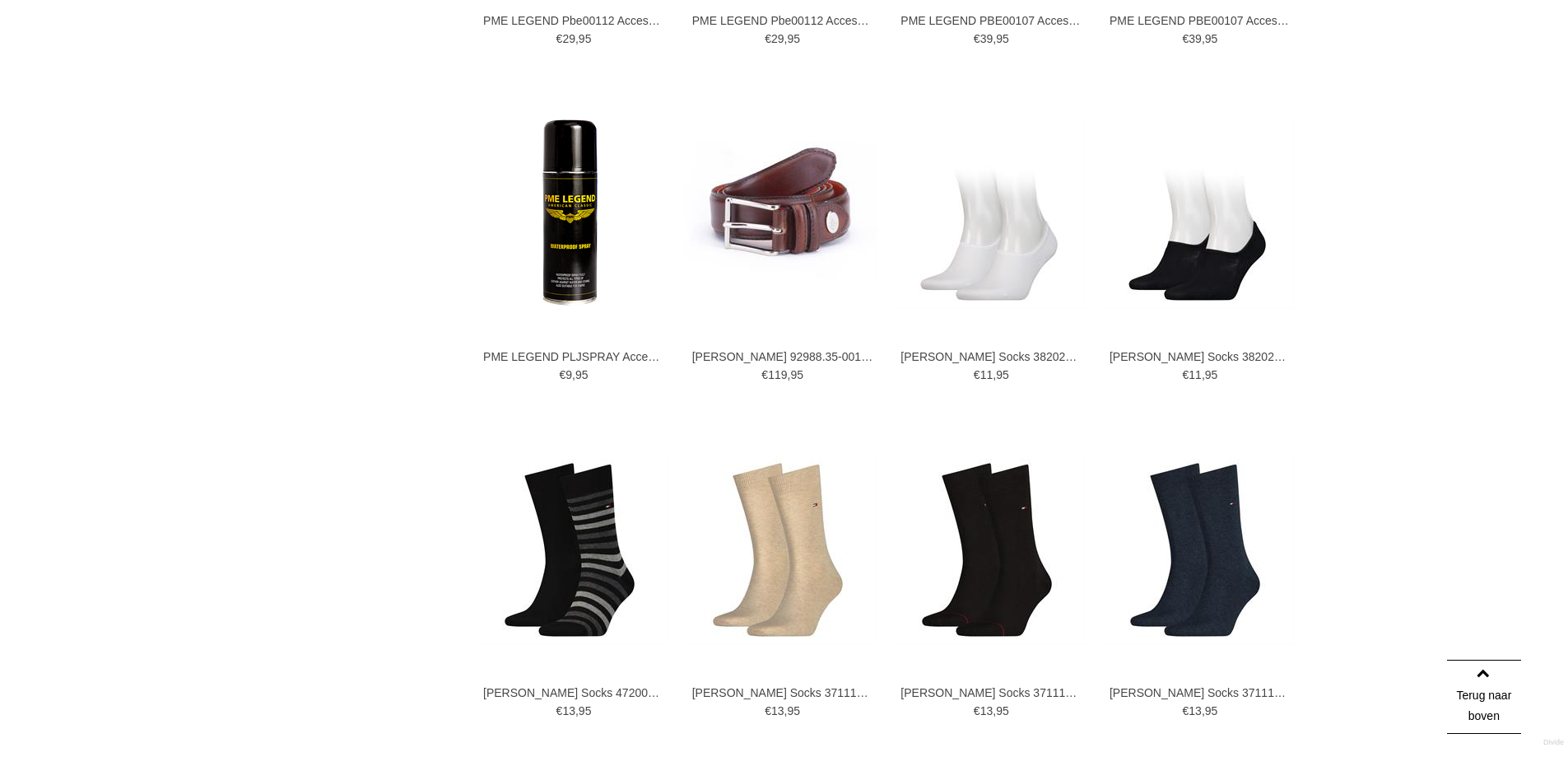
scroll to position [2800, 0]
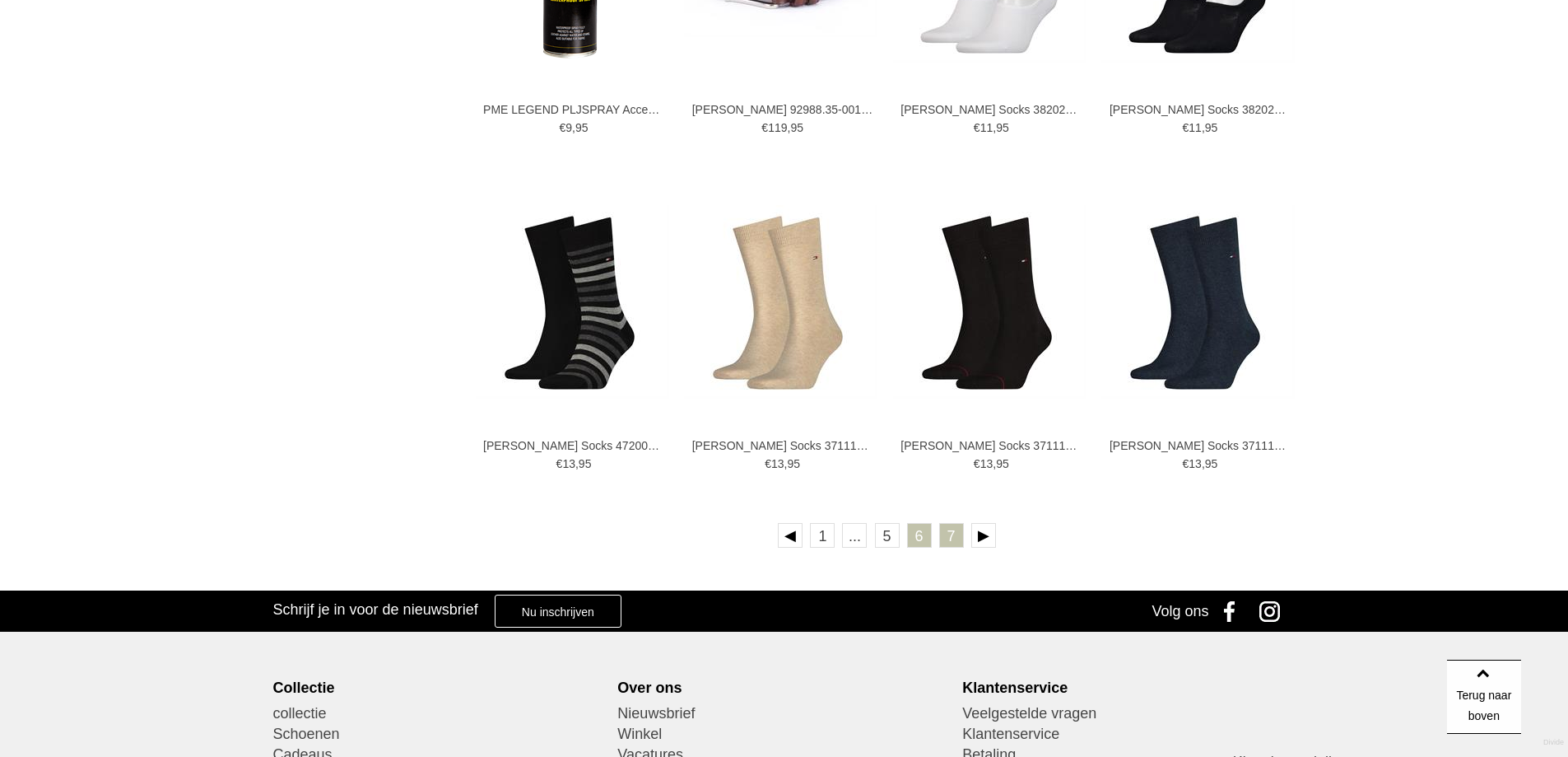
click at [953, 534] on link "7" at bounding box center [951, 535] width 25 height 25
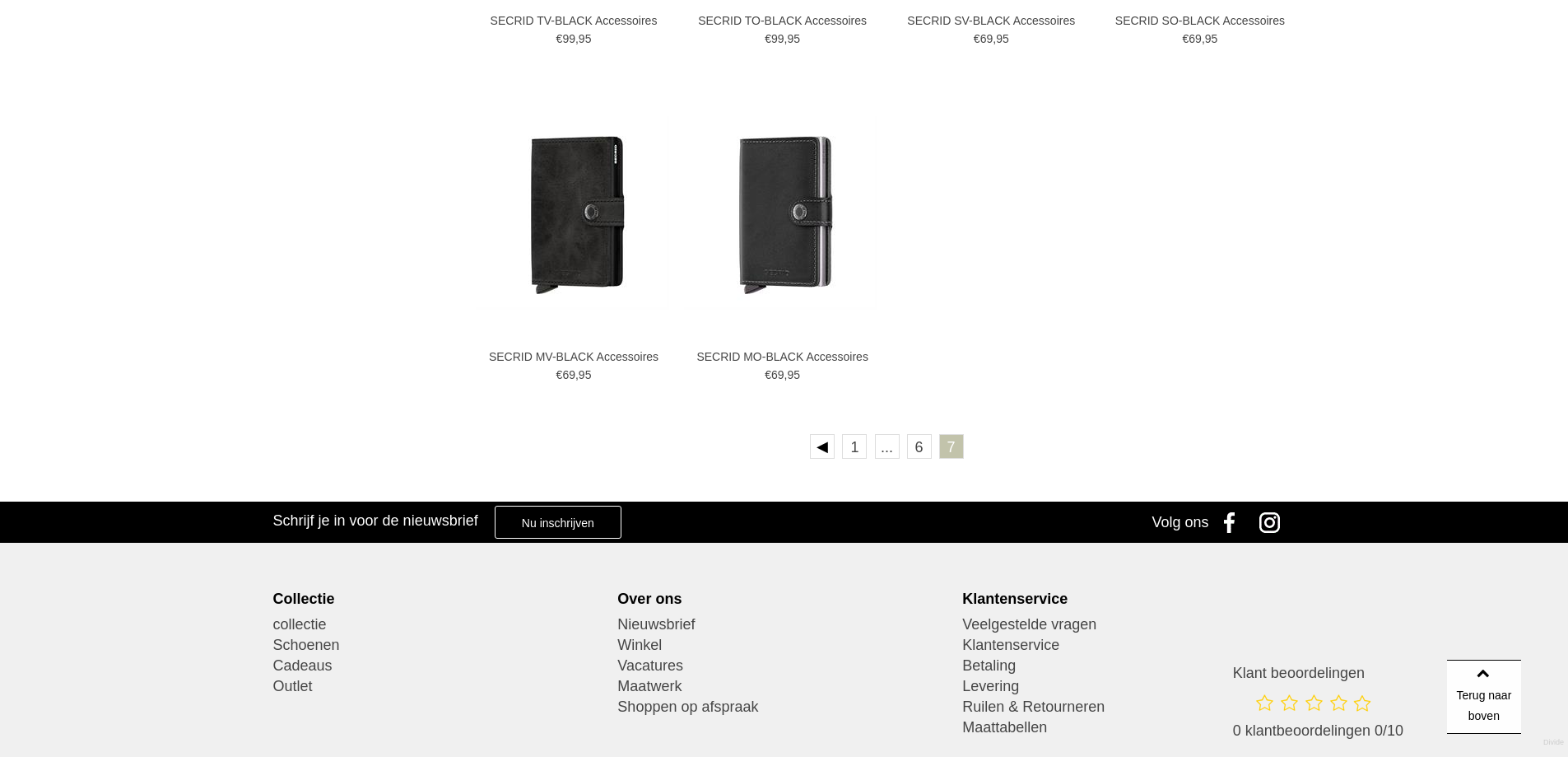
scroll to position [2635, 0]
